Goal: Task Accomplishment & Management: Use online tool/utility

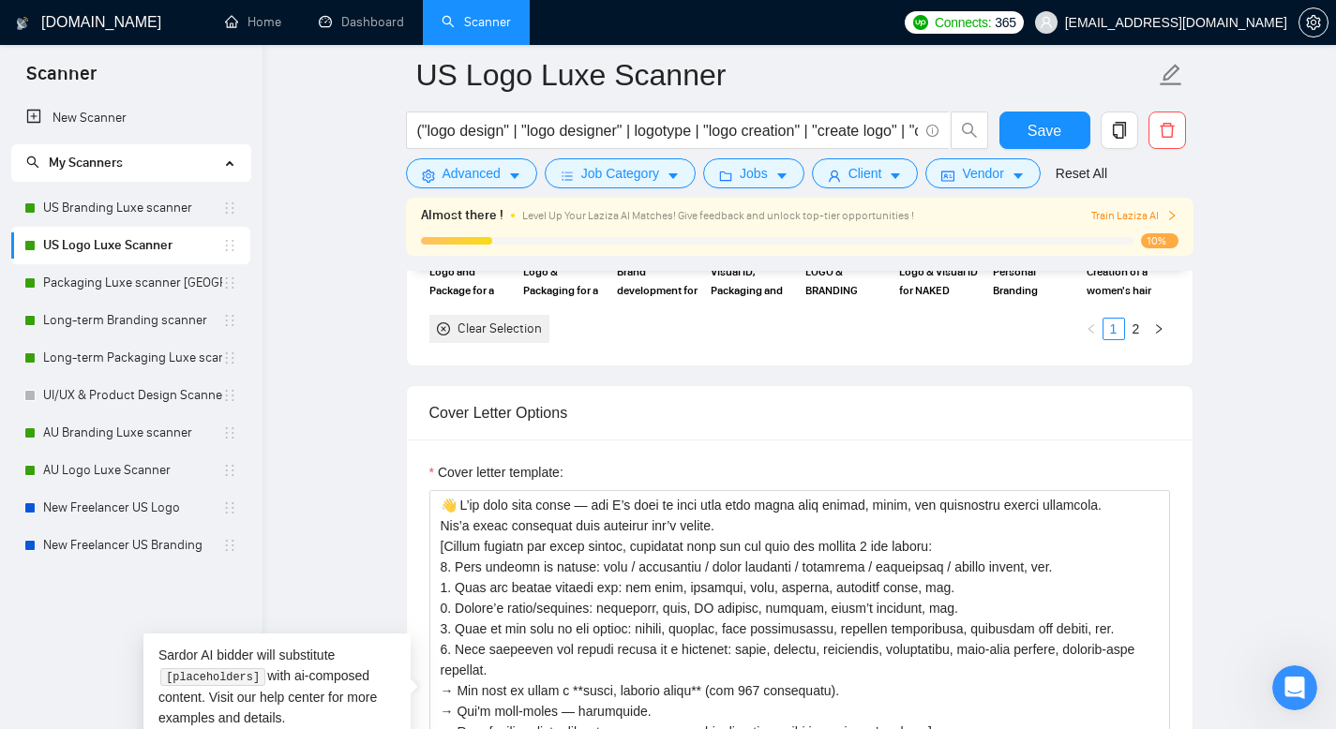
scroll to position [1501, 0]
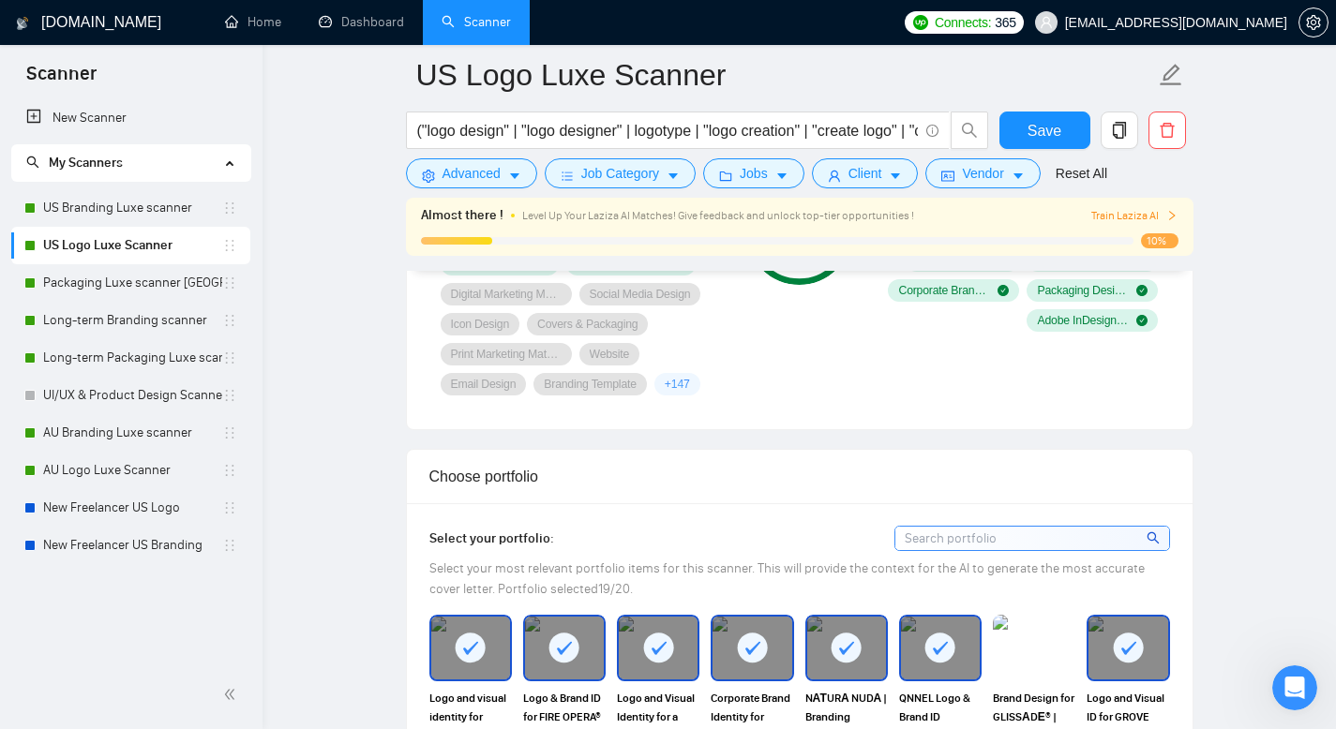
click at [637, 473] on div "Choose portfolio" at bounding box center [799, 476] width 741 height 53
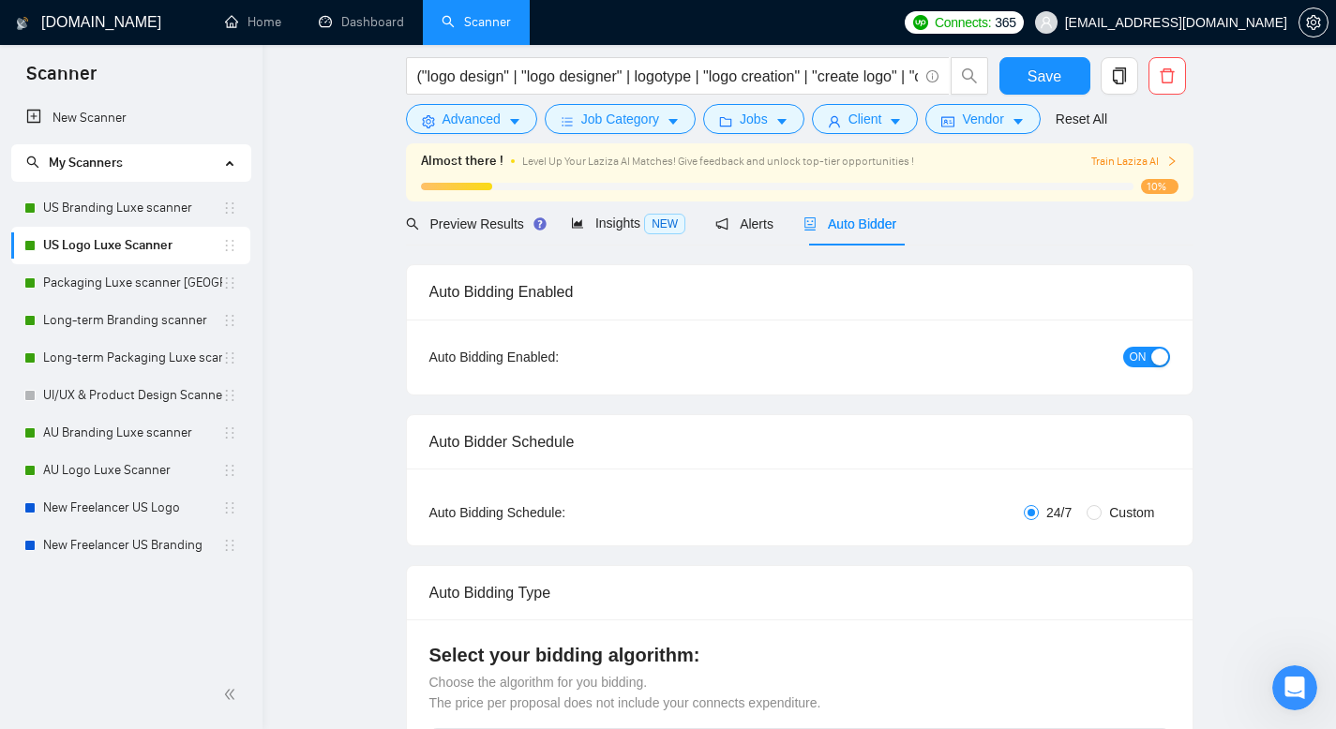
scroll to position [0, 0]
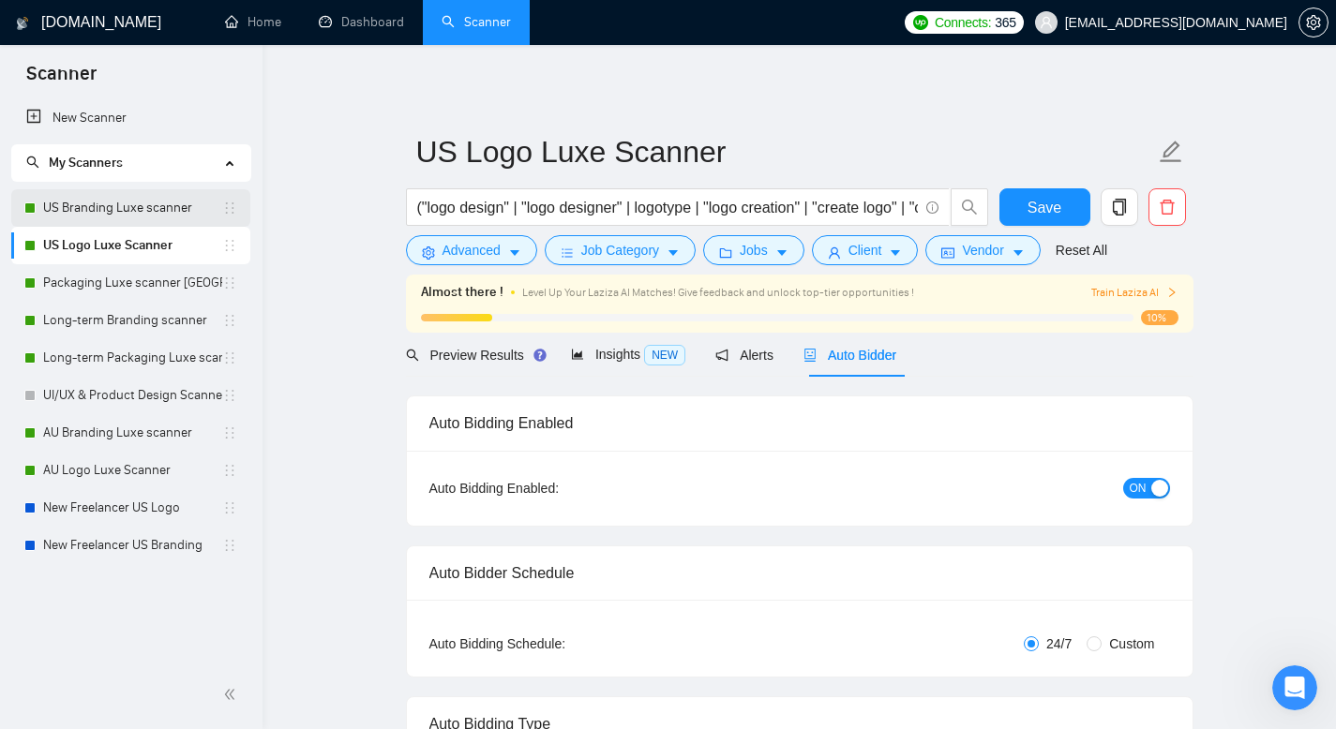
click at [149, 202] on link "US Branding Luxe scanner" at bounding box center [132, 208] width 179 height 38
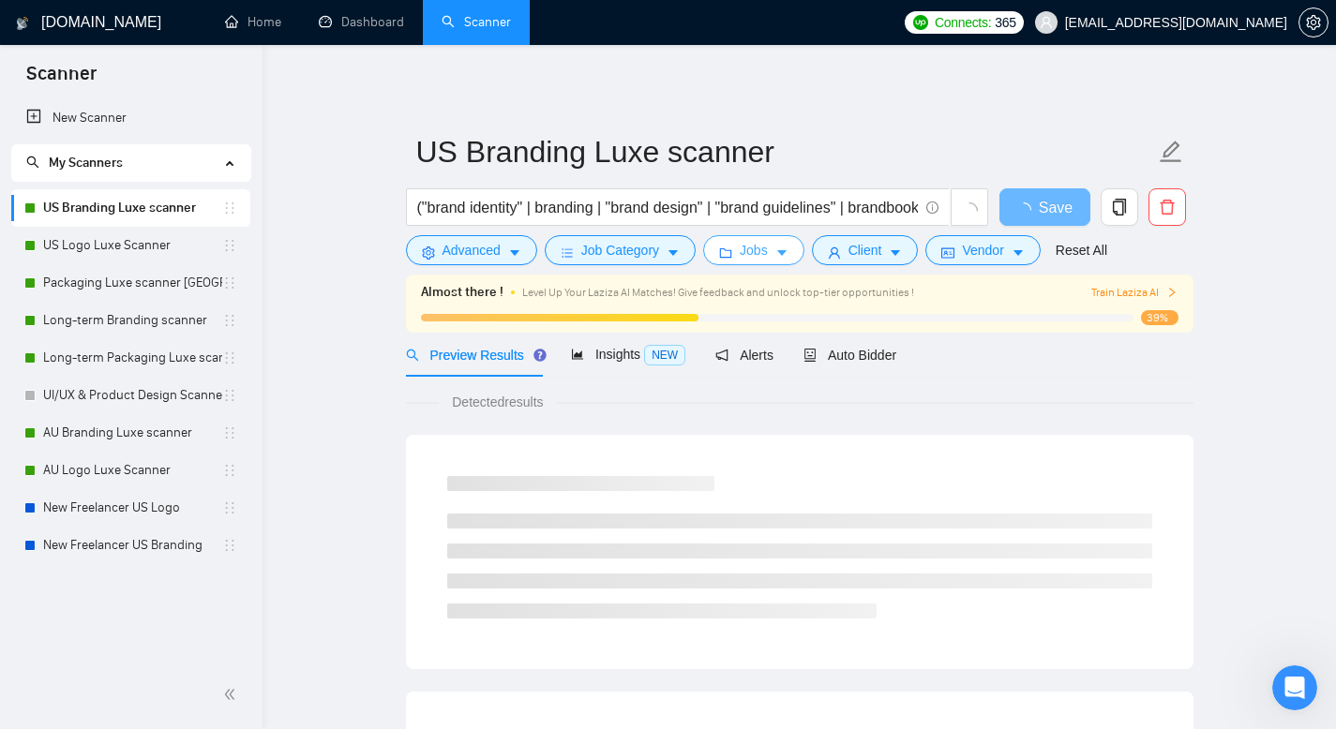
click at [789, 248] on icon "caret-down" at bounding box center [781, 253] width 13 height 13
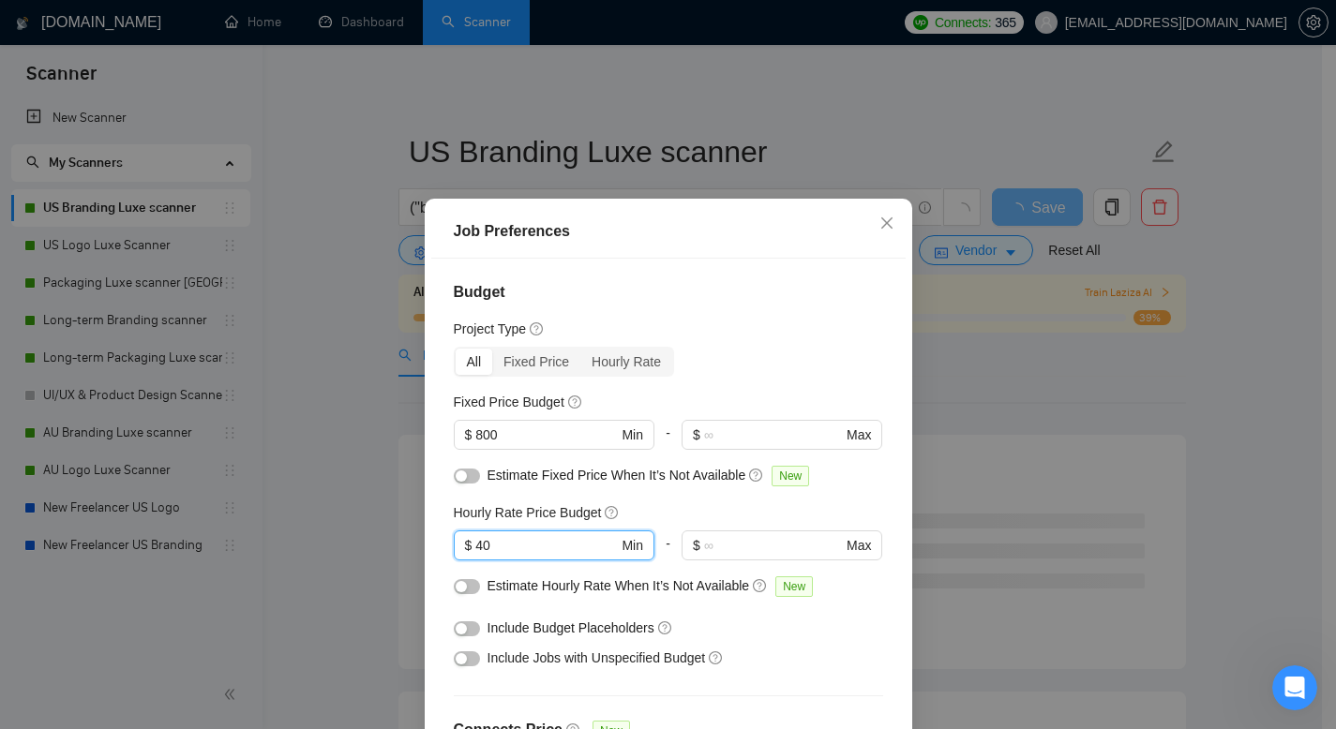
drag, startPoint x: 526, startPoint y: 539, endPoint x: 426, endPoint y: 496, distance: 109.2
click at [431, 500] on div "Budget Project Type All Fixed Price Hourly Rate Fixed Price Budget $ 800 Min - …" at bounding box center [668, 514] width 474 height 511
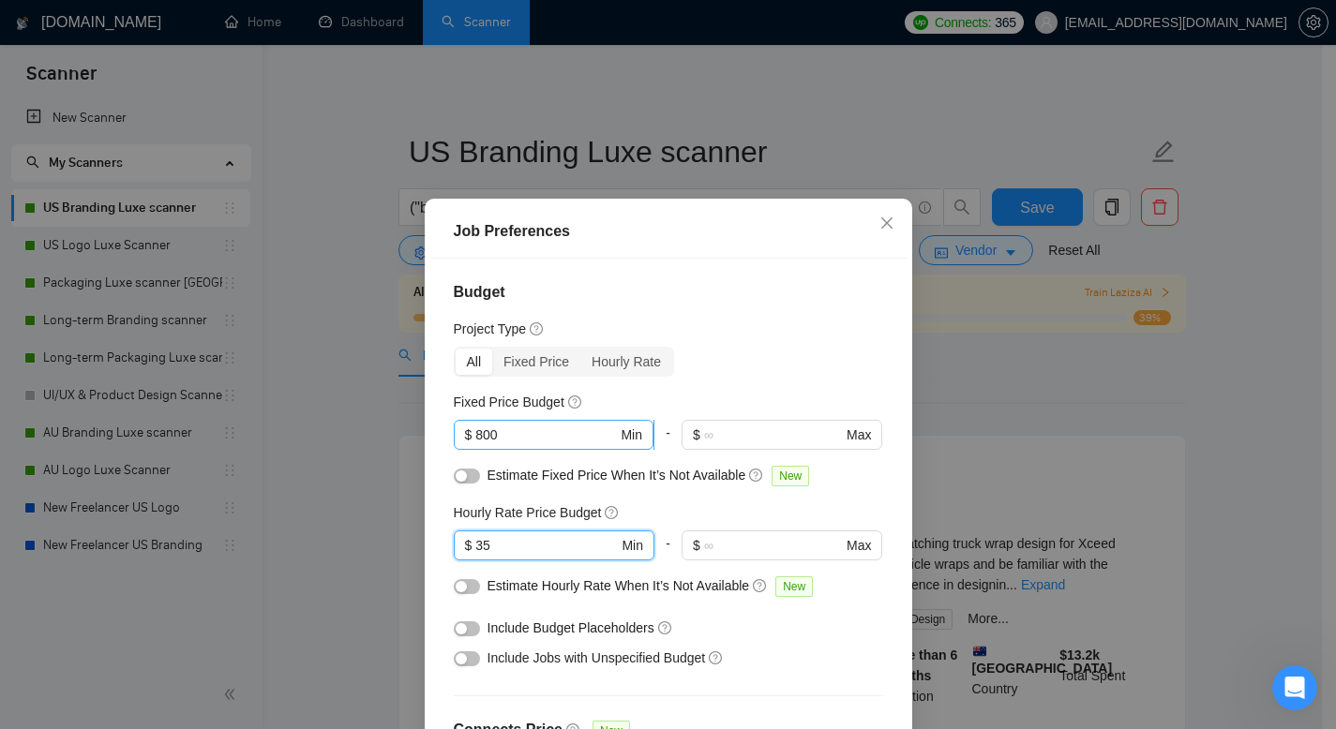
type input "35"
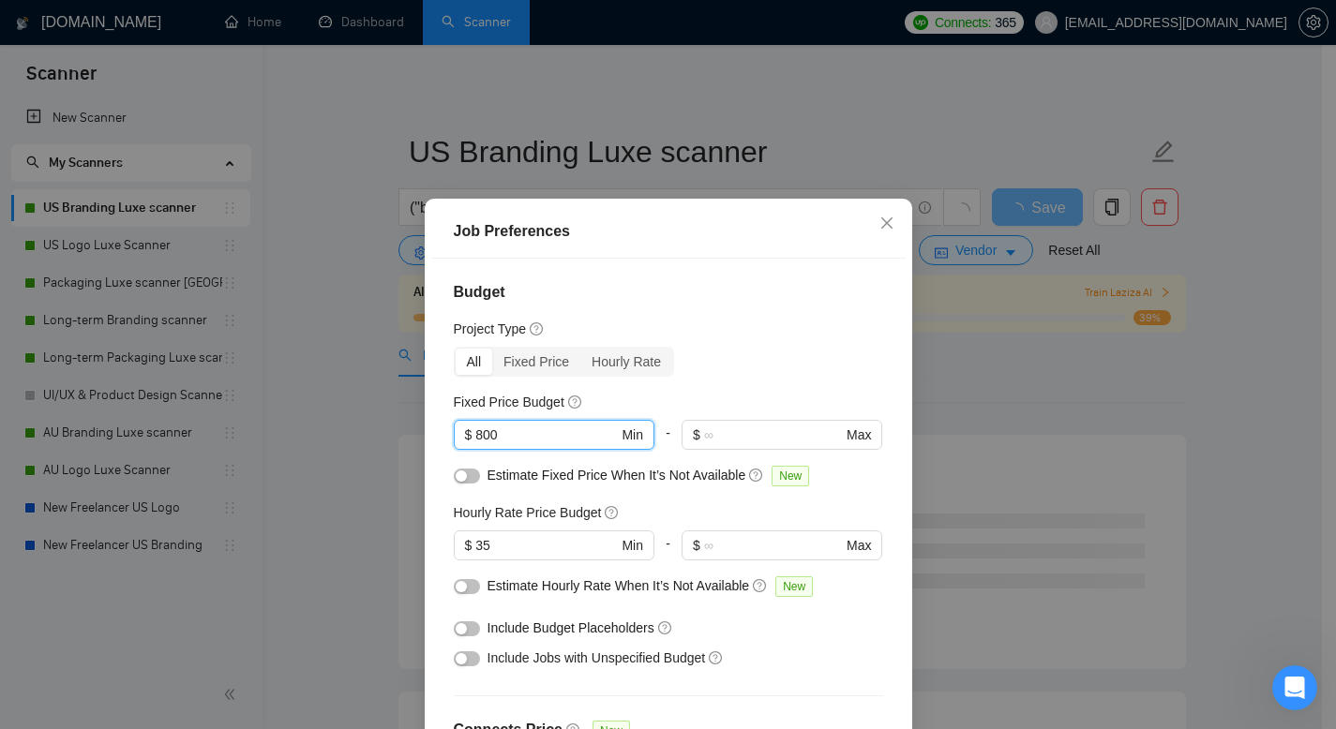
drag, startPoint x: 514, startPoint y: 432, endPoint x: 429, endPoint y: 414, distance: 86.2
click at [431, 414] on div "Budget Project Type All Fixed Price Hourly Rate Fixed Price Budget 800 $ 800 Mi…" at bounding box center [668, 514] width 474 height 511
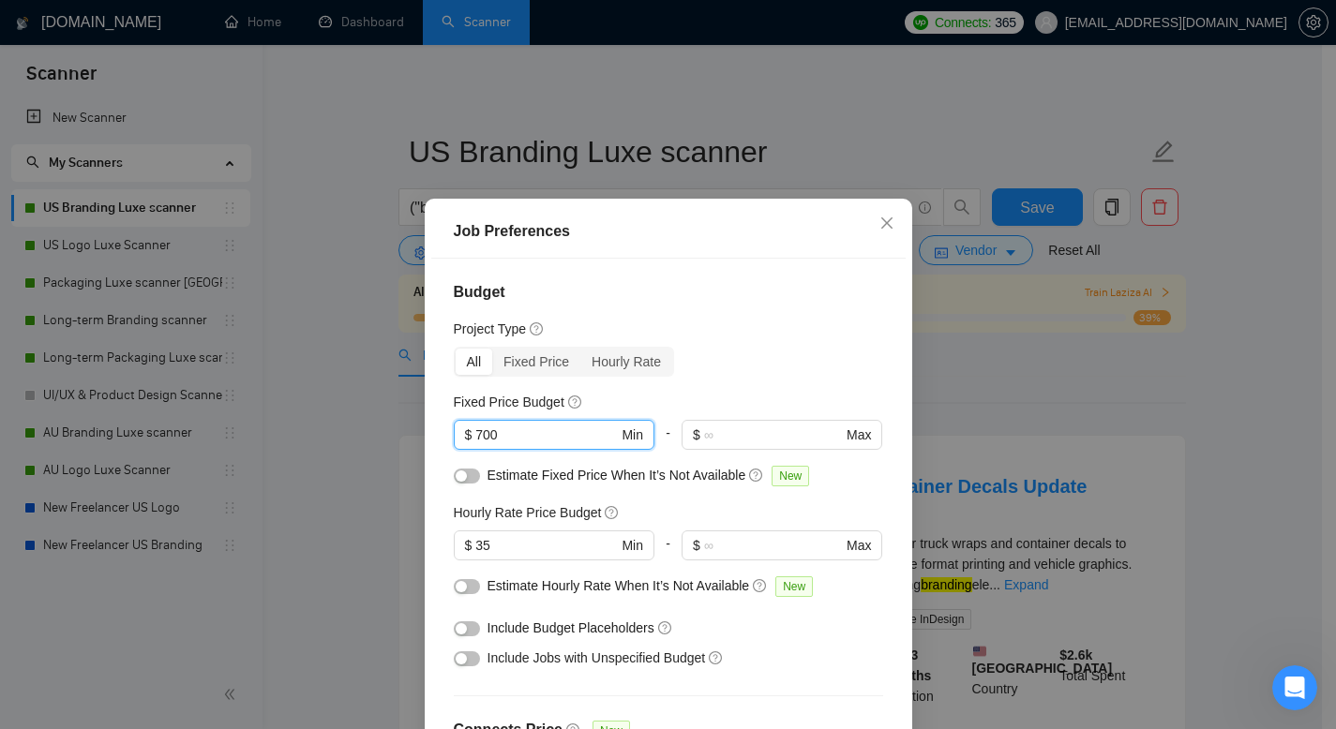
type input "700"
click at [802, 321] on div "Project Type" at bounding box center [668, 329] width 429 height 21
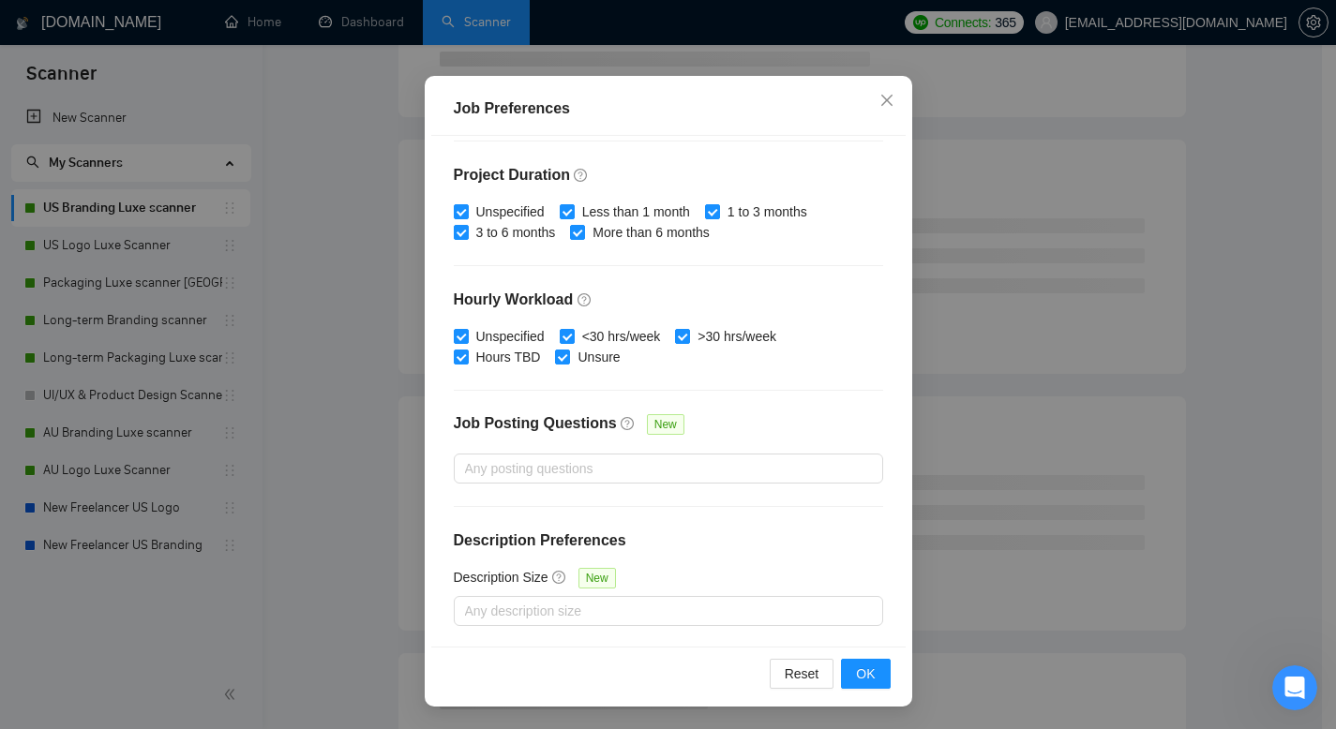
scroll to position [1274, 0]
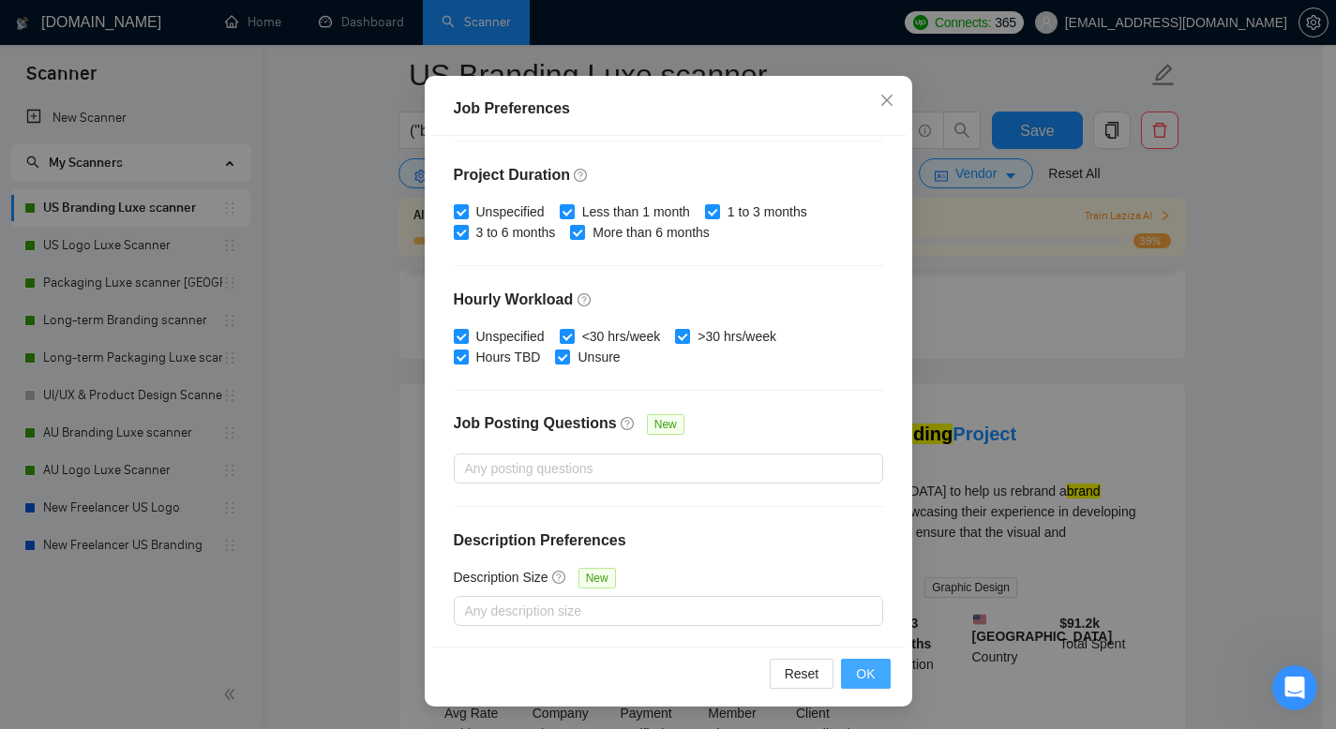
click at [843, 669] on button "OK" at bounding box center [865, 674] width 49 height 30
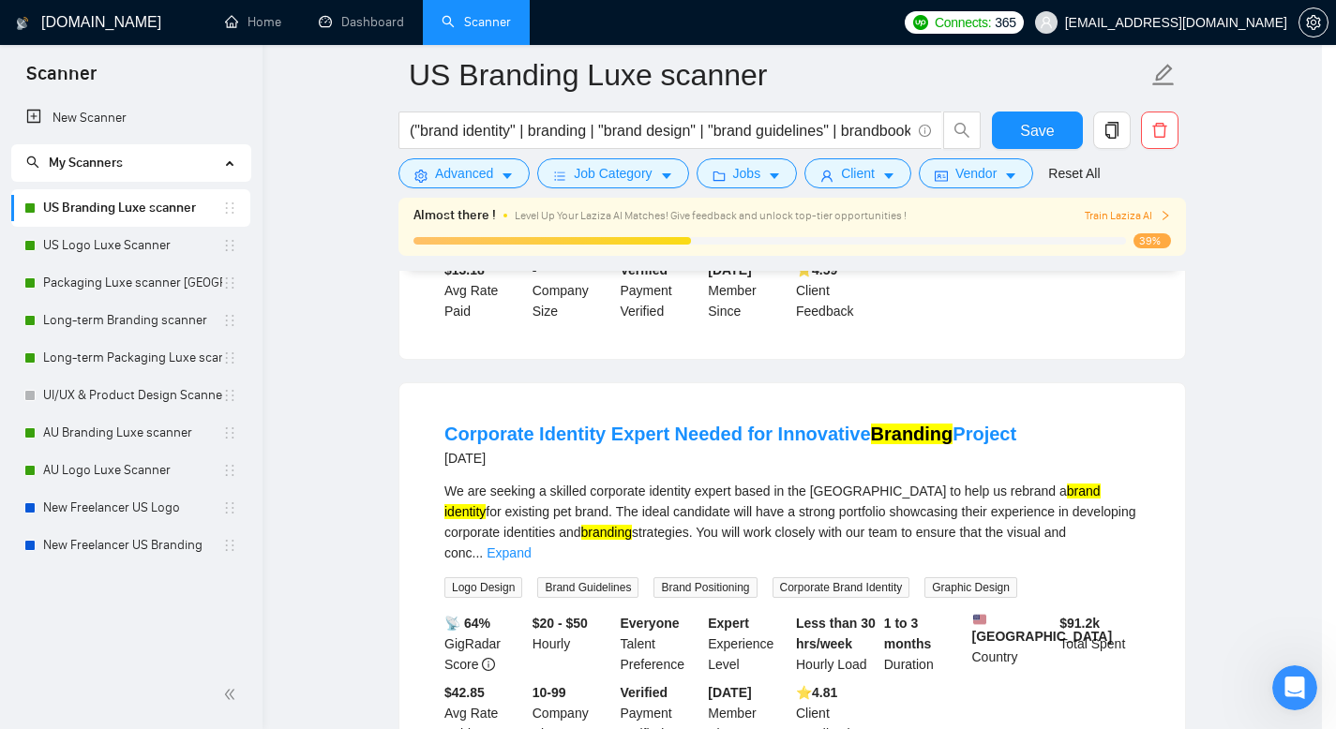
scroll to position [36, 0]
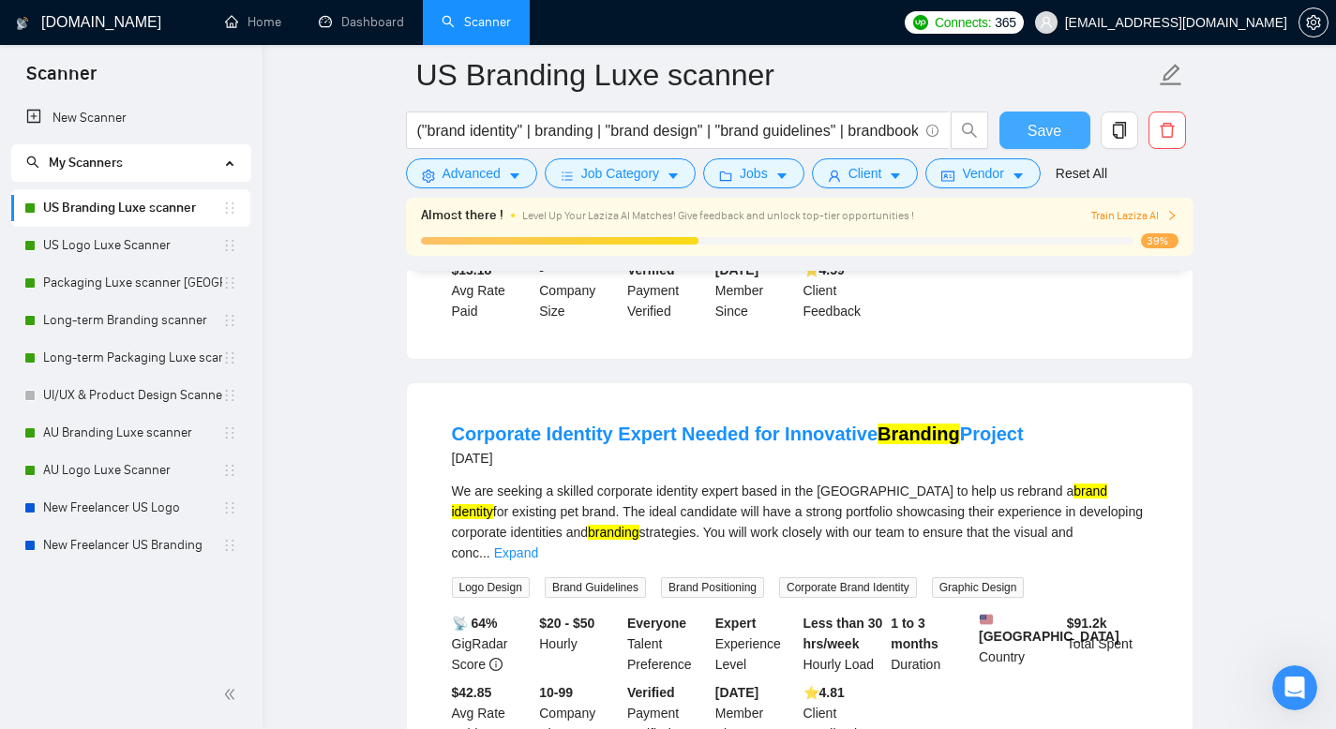
click at [1036, 122] on span "Save" at bounding box center [1045, 130] width 34 height 23
